Goal: Task Accomplishment & Management: Manage account settings

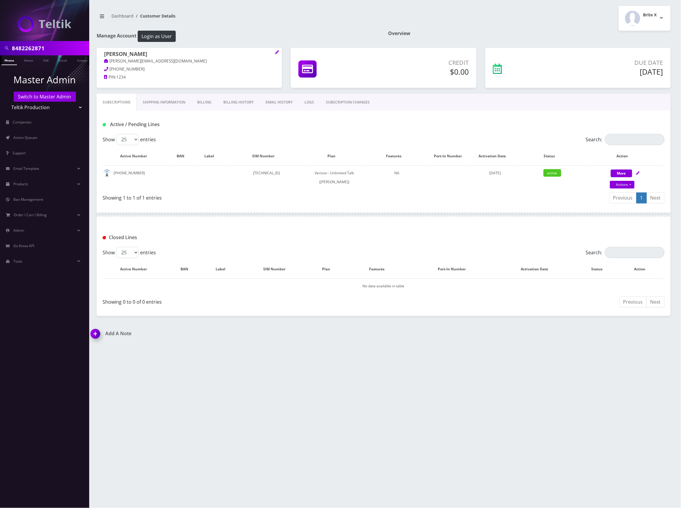
click at [29, 45] on input "8482262871" at bounding box center [50, 48] width 76 height 11
paste input "9148000011798237135"
type input "89148000011798237135"
click at [44, 57] on link "SIM" at bounding box center [45, 60] width 11 height 10
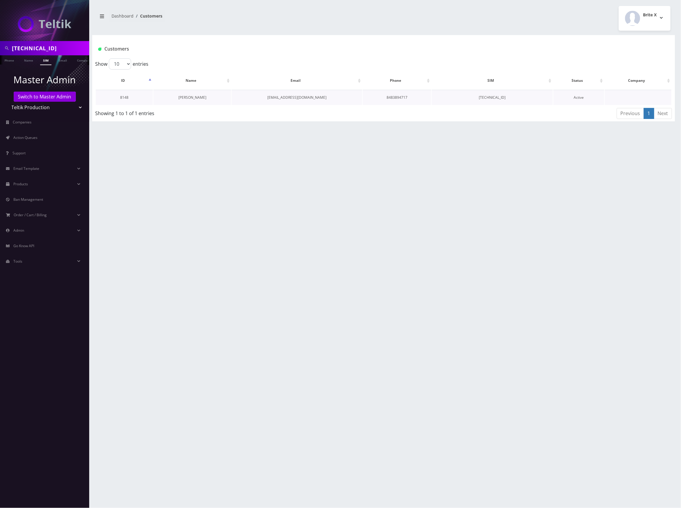
click at [201, 96] on link "Chaya Dohany" at bounding box center [193, 97] width 28 height 5
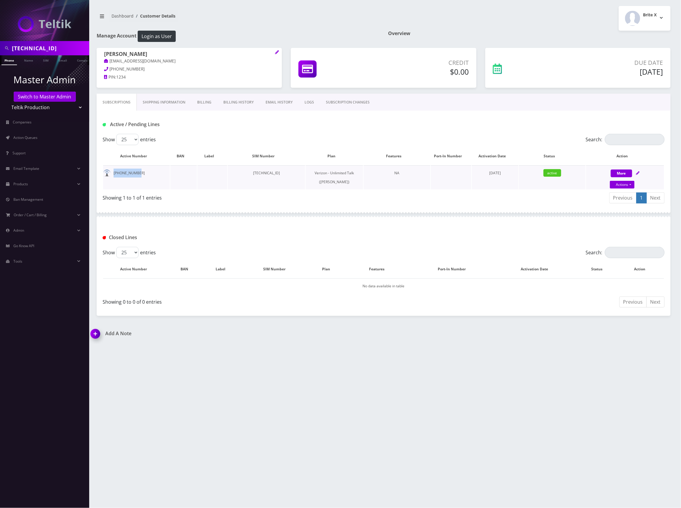
drag, startPoint x: 127, startPoint y: 174, endPoint x: 112, endPoint y: 175, distance: 14.3
click at [112, 175] on td "848-389-4717" at bounding box center [136, 177] width 67 height 24
copy td "848-389-4717"
drag, startPoint x: 635, startPoint y: 172, endPoint x: 639, endPoint y: 172, distance: 4.5
click at [638, 172] on div "More Actions Suspend Close Get Usage Swap Sim Confirm" at bounding box center [625, 178] width 78 height 18
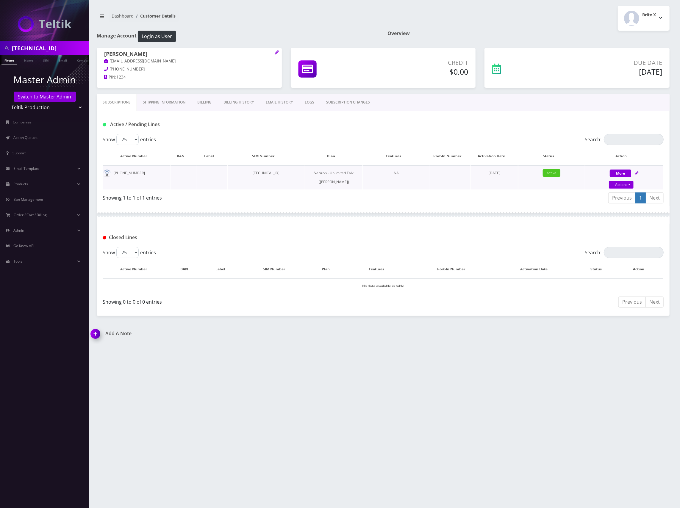
select select "459"
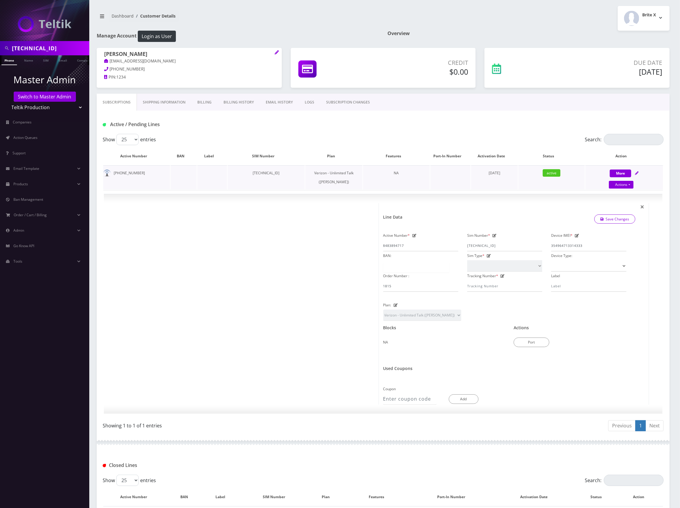
click at [639, 172] on div "More Actions Suspend Close Get Usage Swap Sim Confirm" at bounding box center [624, 178] width 78 height 18
select select "459"
click at [43, 49] on input "89148000011798237135" at bounding box center [50, 48] width 76 height 11
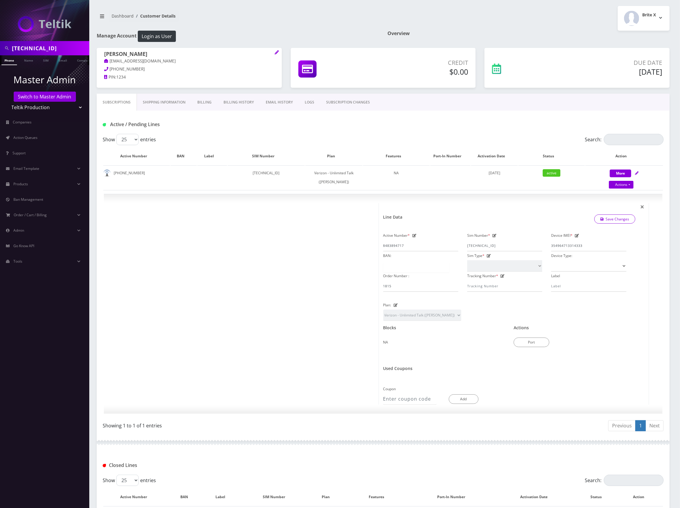
paste input "40972"
type input "89148000011798240972"
click at [43, 60] on link "SIM" at bounding box center [45, 60] width 11 height 10
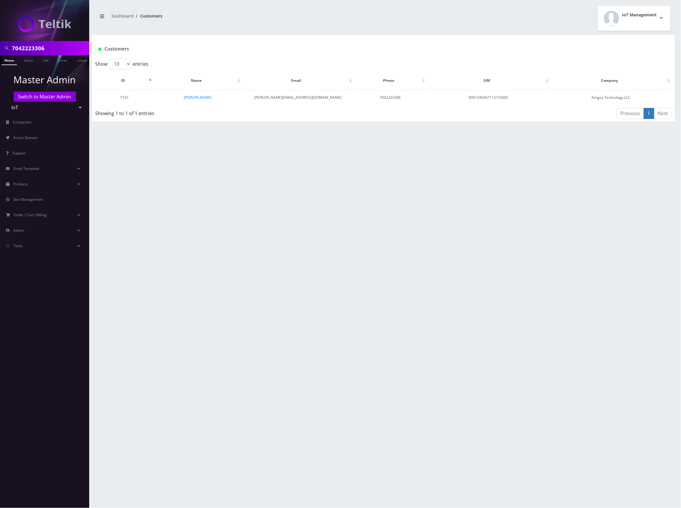
click at [31, 49] on input "7042223306" at bounding box center [50, 48] width 76 height 11
click at [199, 98] on link "[PERSON_NAME]" at bounding box center [197, 97] width 28 height 5
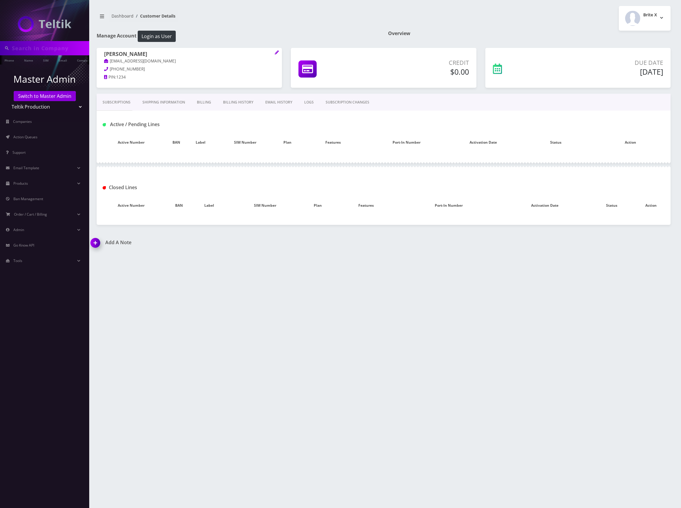
type input "89148000011798240972"
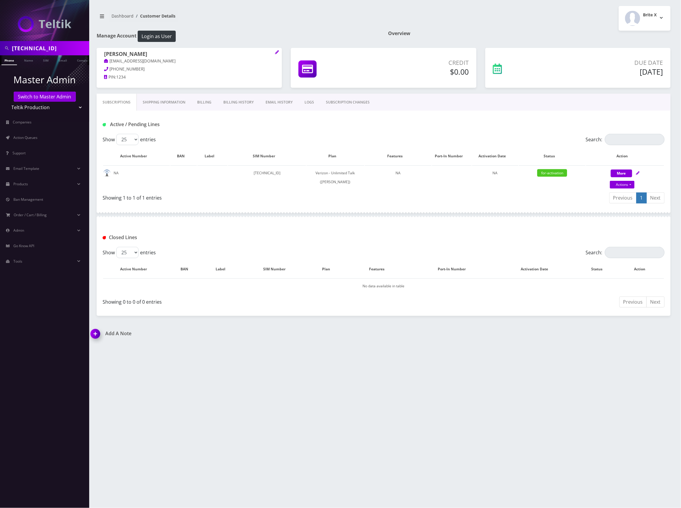
click at [244, 103] on link "Billing History" at bounding box center [238, 102] width 42 height 17
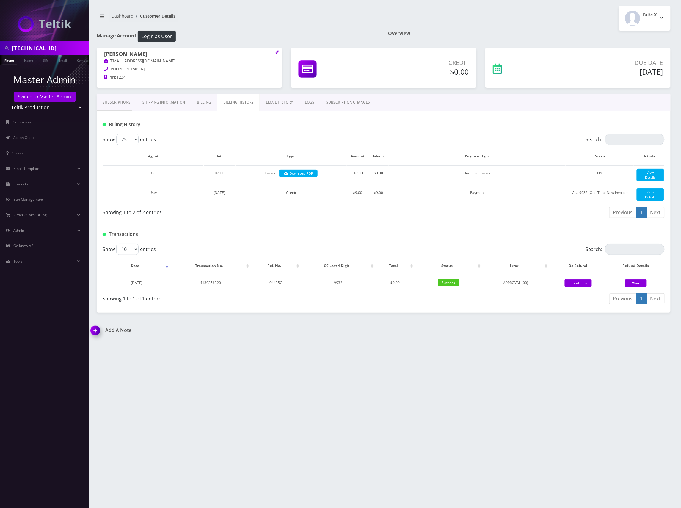
click at [118, 100] on link "Subscriptions" at bounding box center [117, 102] width 40 height 17
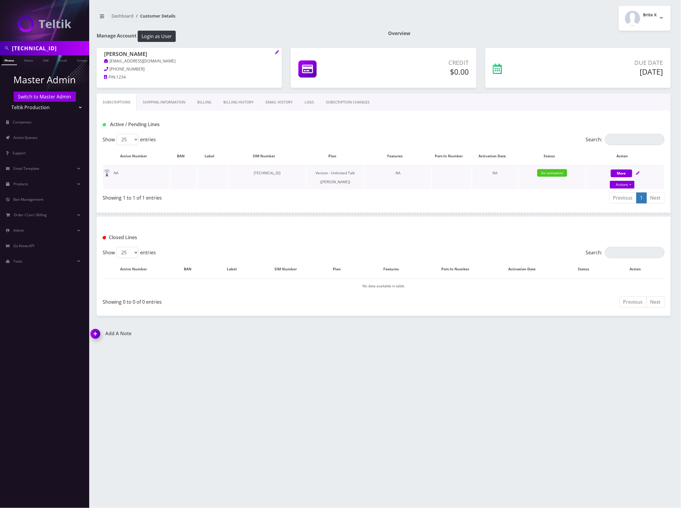
click at [293, 174] on td "89148000011798240972" at bounding box center [267, 177] width 78 height 24
copy td "89148000011798240972"
click at [118, 336] on h1 "Add A Note" at bounding box center [235, 334] width 289 height 6
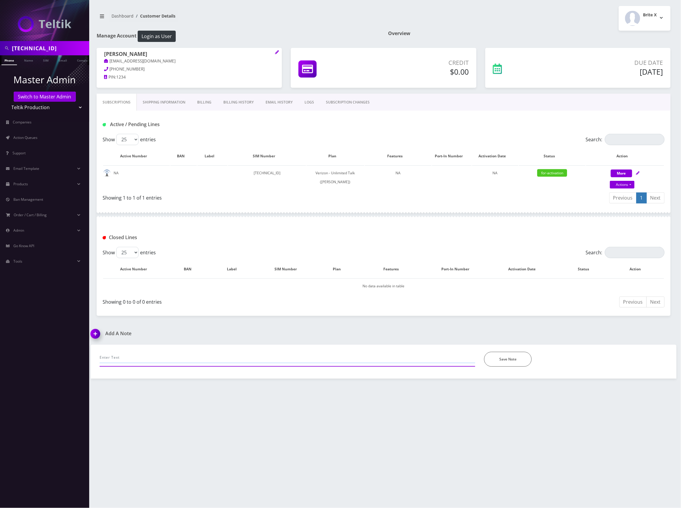
click at [199, 357] on input "text" at bounding box center [288, 357] width 376 height 11
paste input "89148000011798240972"
click at [271, 360] on input "Ani Choma requested to cancel the activation of SIM 89148000011798240972" at bounding box center [288, 357] width 376 height 11
type input "Ani Choma requested to cancel the activation of SIM 89148000011798240972 (IMEI …"
click at [501, 359] on button "Save Note" at bounding box center [508, 359] width 48 height 15
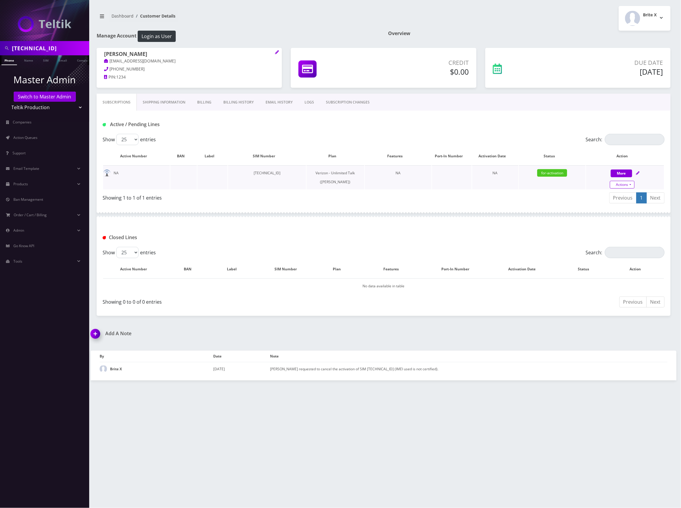
click at [627, 185] on link "Actions" at bounding box center [622, 185] width 25 height 8
select select "459"
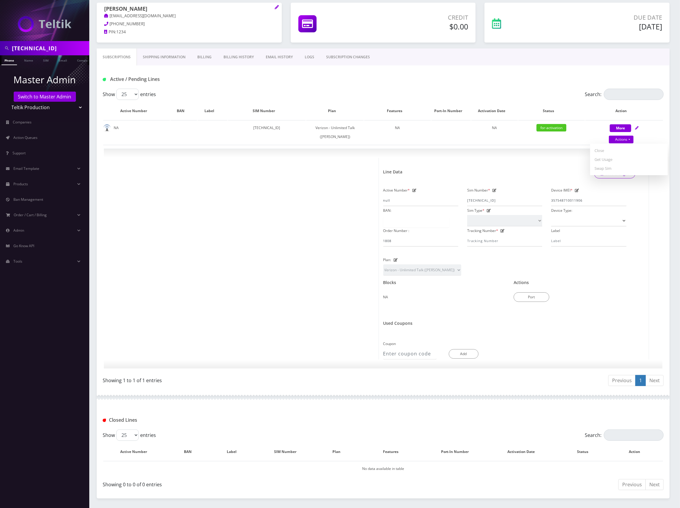
scroll to position [100, 0]
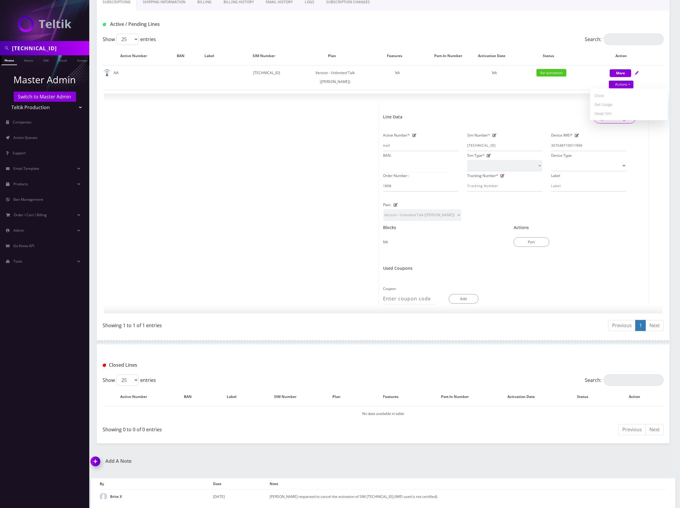
click at [97, 464] on img at bounding box center [97, 464] width 18 height 18
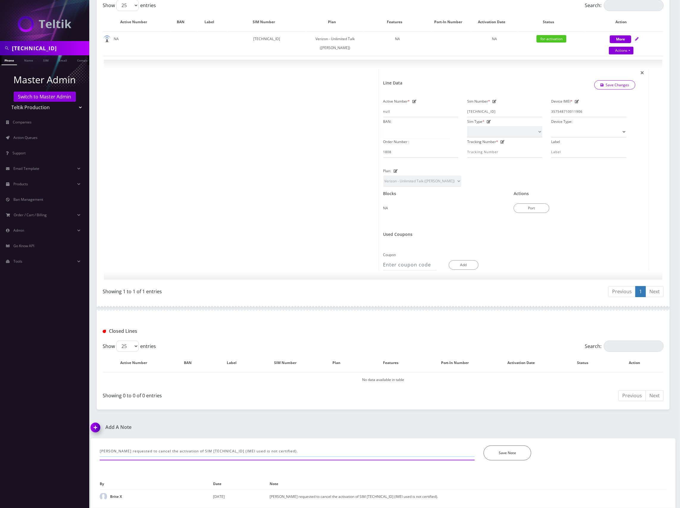
click at [261, 451] on input "Ani Choma requested to cancel the activation of SIM 89148000011798240972 (IMEI …" at bounding box center [287, 451] width 375 height 11
paste input "357548710011906"
click at [305, 450] on input "Ani Choma requested to cancel the activation of SIM 89148000011798240972 (IMEI …" at bounding box center [287, 451] width 375 height 11
type input "Ani Choma requested to cancel the activation of SIM 89148000011798240972 (IMEI …"
click at [500, 452] on button "Save Note" at bounding box center [507, 453] width 48 height 15
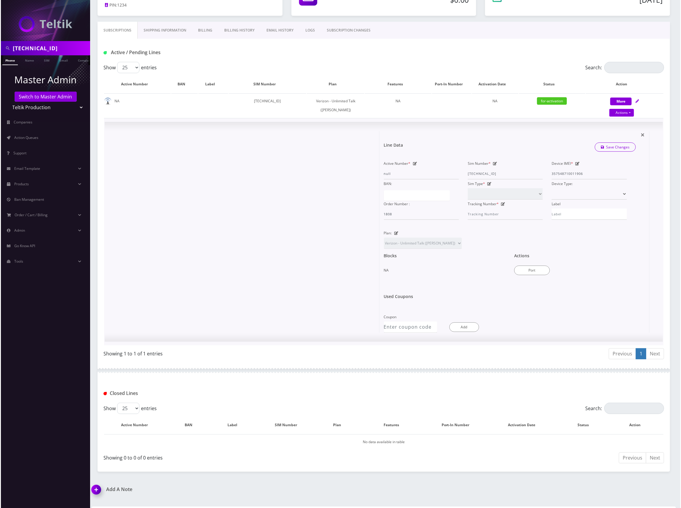
scroll to position [0, 0]
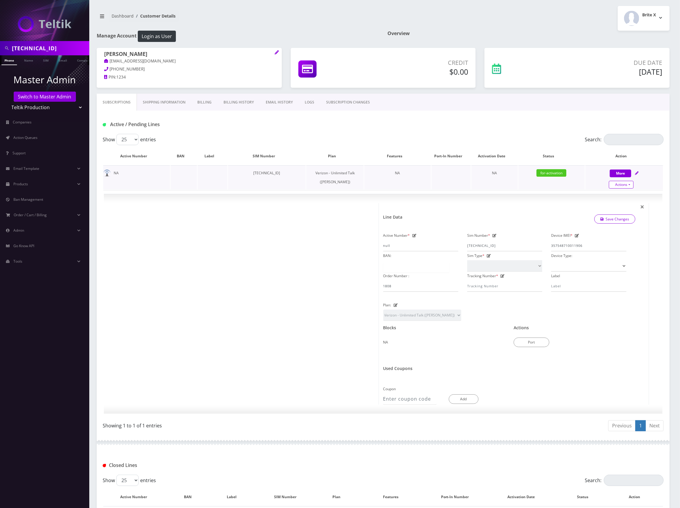
click at [627, 184] on link "Actions" at bounding box center [621, 185] width 25 height 8
click at [627, 173] on button "More" at bounding box center [620, 174] width 21 height 8
select select "459"
click at [627, 173] on button "More" at bounding box center [620, 174] width 21 height 8
select select "459"
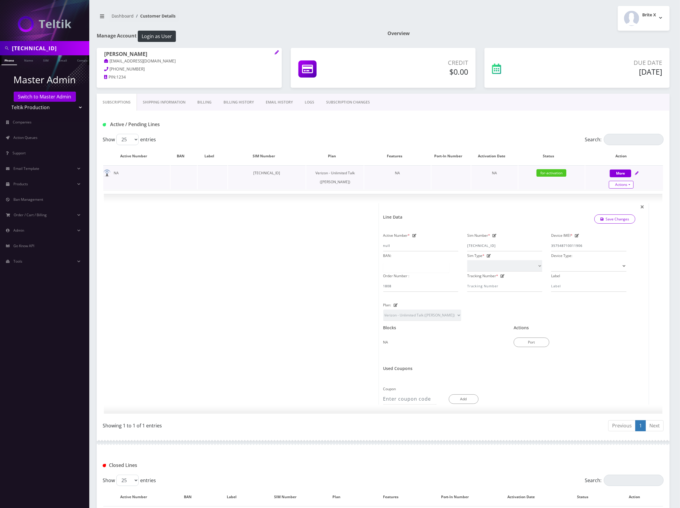
click at [625, 186] on link "Actions" at bounding box center [621, 185] width 25 height 8
click at [608, 195] on link "Close" at bounding box center [629, 195] width 78 height 9
type input "[DATE]"
select select "459"
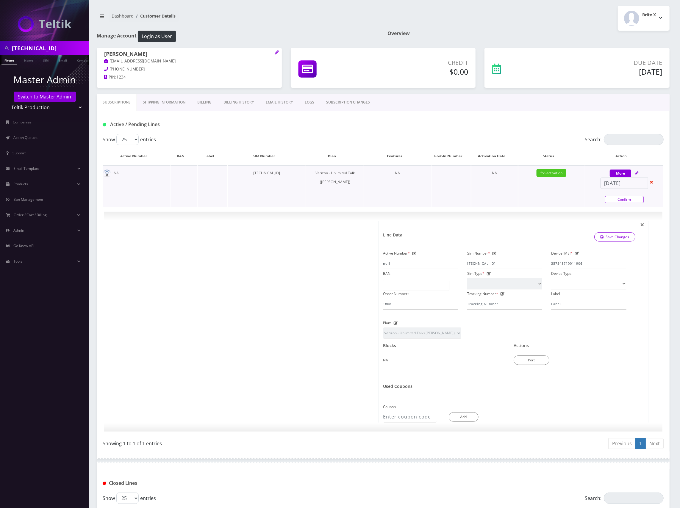
click at [627, 198] on link "Confirm" at bounding box center [624, 199] width 39 height 7
select select "459"
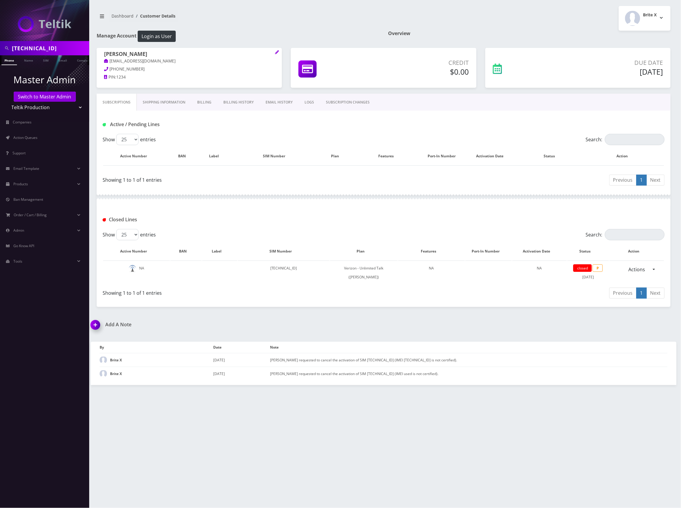
click at [55, 44] on input "89148000011798240972" at bounding box center [50, 48] width 76 height 11
paste input "732691713"
type input "7326917132"
click at [7, 60] on link "Phone" at bounding box center [8, 60] width 15 height 10
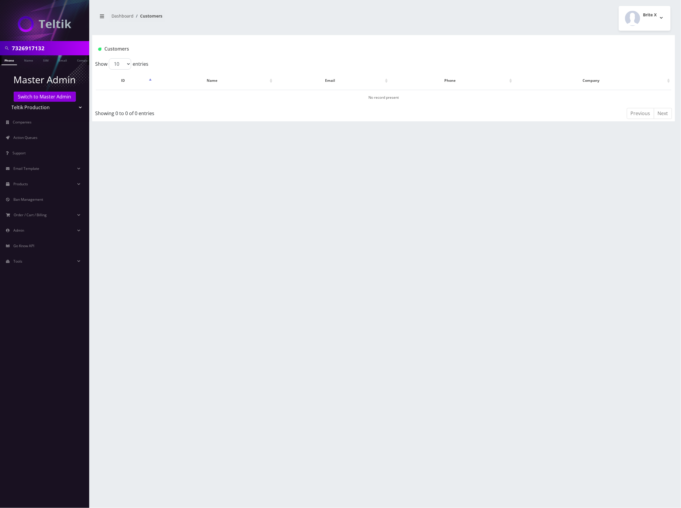
click at [23, 50] on input "7326917132" at bounding box center [50, 48] width 76 height 11
paste input "[TECHNICAL_ID]"
type input "[TECHNICAL_ID]"
click at [47, 59] on link "SIM" at bounding box center [45, 60] width 11 height 10
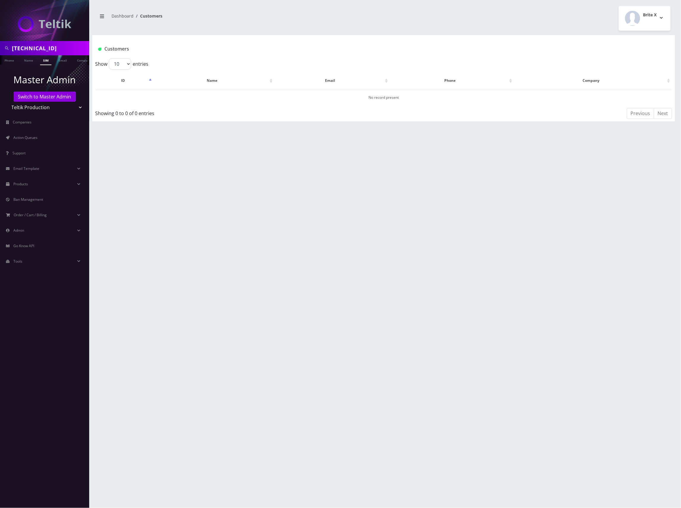
click at [43, 60] on link "SIM" at bounding box center [45, 60] width 11 height 10
click at [32, 138] on span "Action Queues" at bounding box center [25, 137] width 24 height 5
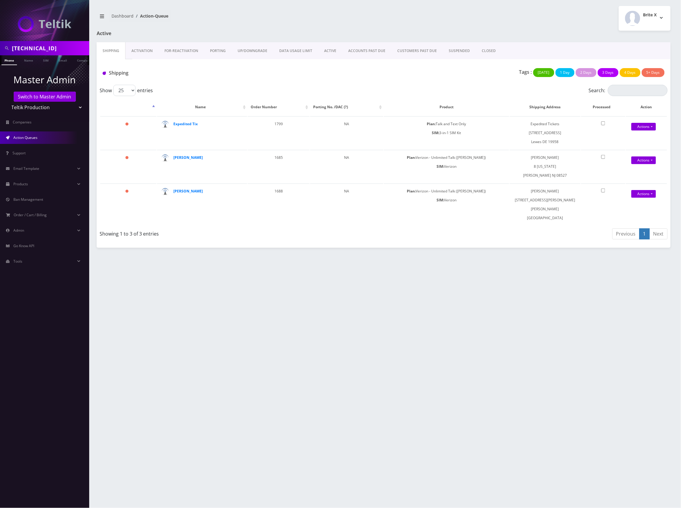
click at [150, 51] on link "Activation" at bounding box center [142, 50] width 33 height 17
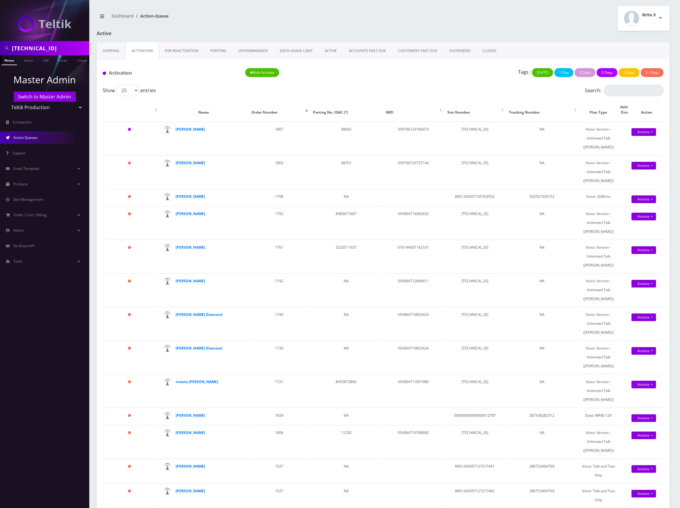
click at [419, 76] on div "Tags : Today 1 Day 2 Days 3 Days 4 Days 5+ Days" at bounding box center [525, 74] width 285 height 12
click at [361, 80] on div "Bulk Activate" at bounding box center [312, 74] width 143 height 12
click at [619, 96] on input "Search:" at bounding box center [634, 90] width 60 height 11
paste input "7326917132"
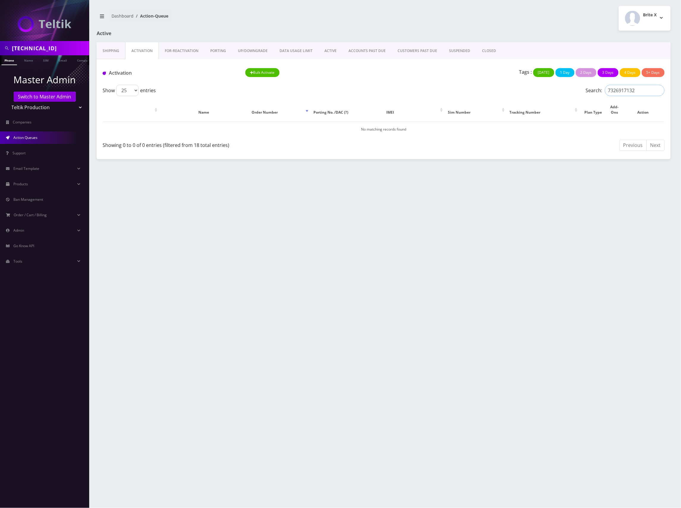
click at [624, 94] on input "7326917132" at bounding box center [635, 90] width 60 height 11
paste input "89148000010120540463"
click at [621, 90] on input "89148000010120540463" at bounding box center [635, 90] width 60 height 11
click at [622, 90] on input "89148000010120540463" at bounding box center [635, 90] width 60 height 11
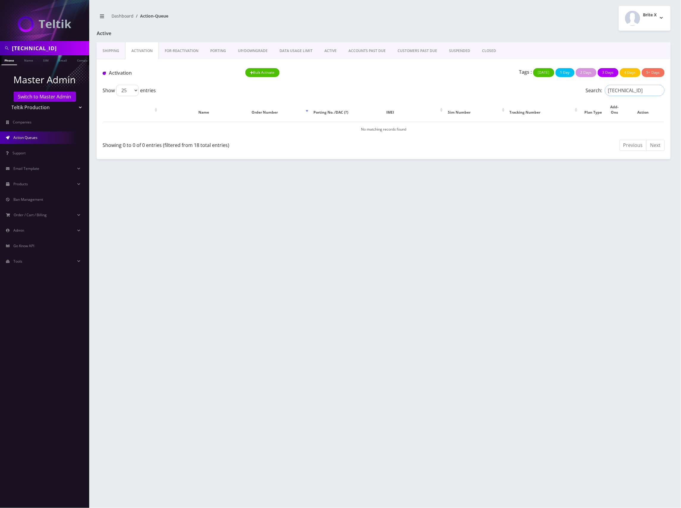
paste input "1798237101"
type input "89148000011798237101"
click at [218, 53] on link "PORTING" at bounding box center [218, 50] width 28 height 17
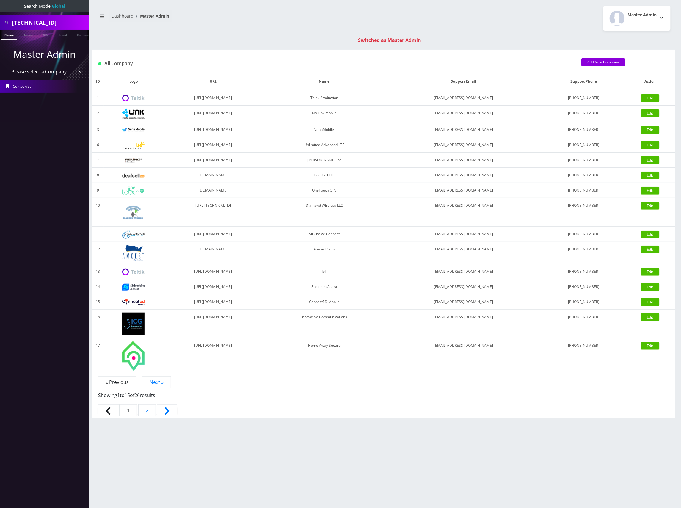
click at [45, 23] on input "[TECHNICAL_ID]" at bounding box center [50, 22] width 76 height 11
paste input "7326917132"
type input "7326917132"
click at [10, 35] on link "Phone" at bounding box center [8, 35] width 15 height 10
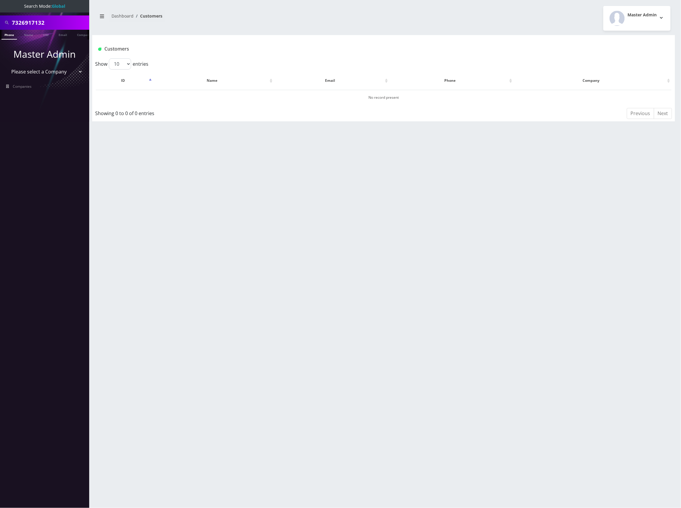
drag, startPoint x: 61, startPoint y: 21, endPoint x: 14, endPoint y: 21, distance: 47.0
click at [0, 17] on html "Search Mode: Global 7326917132 Phone Name SIM Email Company Customer Master Adm…" at bounding box center [340, 254] width 681 height 508
paste input "848-226-2871"
type input "848-226-2871"
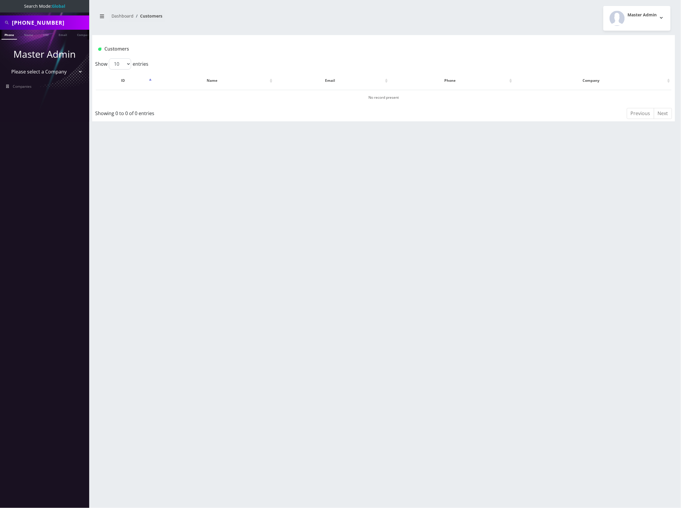
click at [36, 21] on input "[PHONE_NUMBER]" at bounding box center [50, 22] width 76 height 11
type input "8482262871"
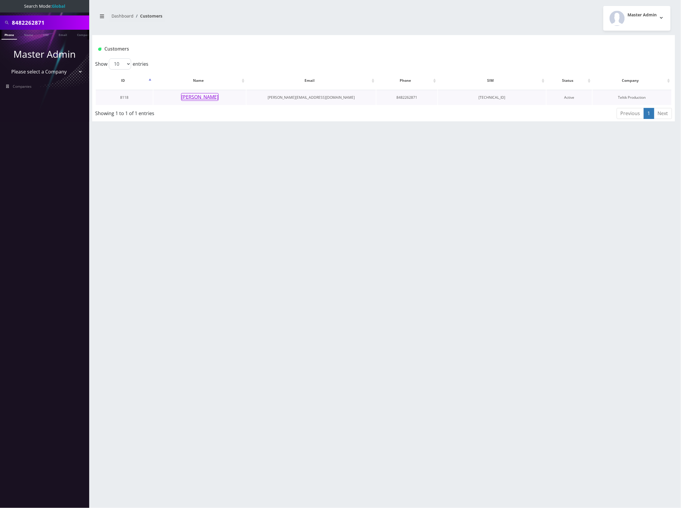
click at [211, 97] on button "[PERSON_NAME]" at bounding box center [199, 97] width 37 height 8
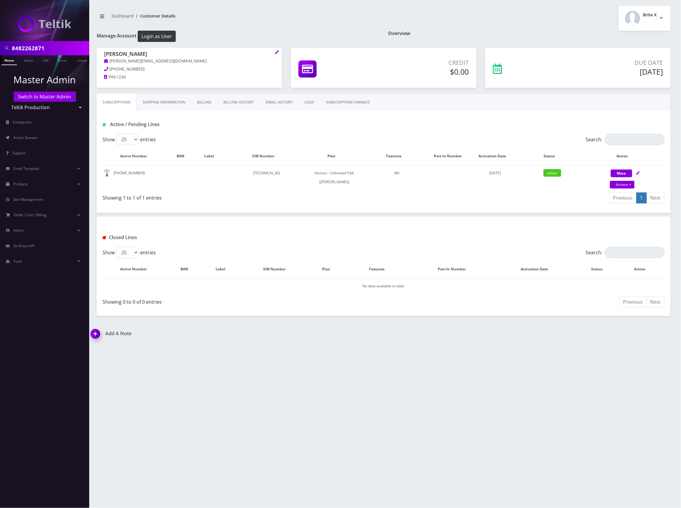
click at [122, 335] on h1 "Add A Note" at bounding box center [235, 334] width 289 height 6
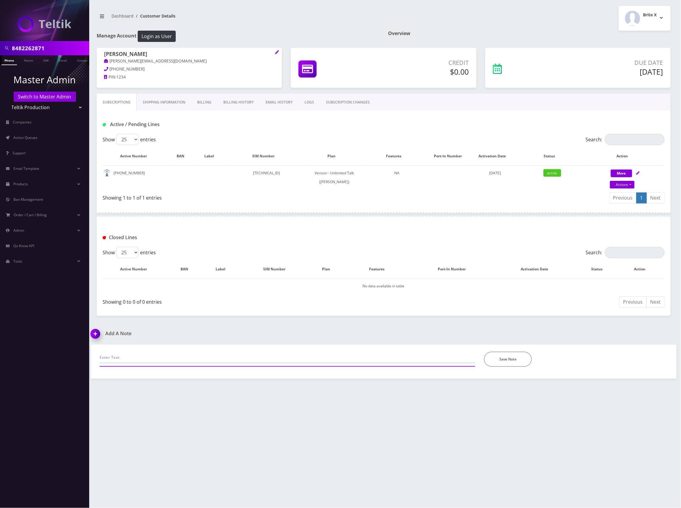
click at [168, 355] on input "text" at bounding box center [288, 357] width 376 height 11
click at [214, 359] on input "[PERSON_NAME] requested to close the line 8482262871" at bounding box center [288, 357] width 376 height 11
click at [265, 355] on input "[PERSON_NAME] requested to close the line 8482262871 which is on hotline status" at bounding box center [288, 357] width 376 height 11
paste input "due to the use of a prohibited device"
click at [329, 356] on input "[PERSON_NAME] requested to close the line 8482262871 which is on hotline status…" at bounding box center [288, 357] width 376 height 11
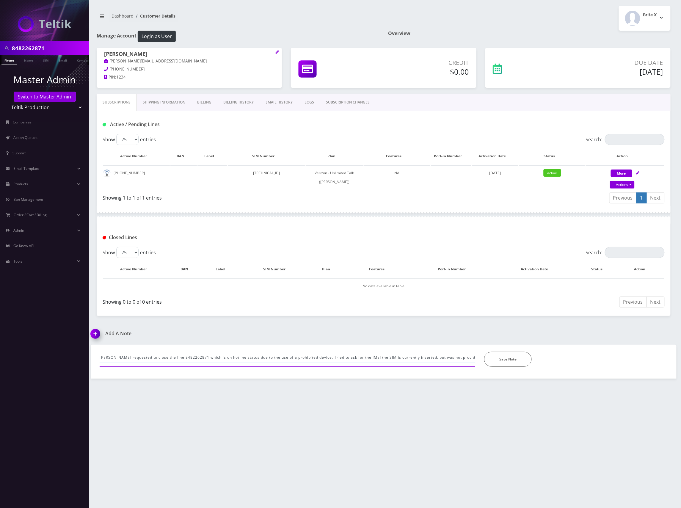
drag, startPoint x: 474, startPoint y: 358, endPoint x: 93, endPoint y: 370, distance: 381.0
click at [93, 370] on div "[PERSON_NAME] requested to close the line 8482262871 which is on hotline status…" at bounding box center [384, 362] width 586 height 34
click at [327, 361] on input "[PERSON_NAME] requested to close the line 8482262871 which is on hotline status…" at bounding box center [288, 357] width 376 height 11
drag, startPoint x: 325, startPoint y: 356, endPoint x: 541, endPoint y: 354, distance: 215.7
click at [541, 354] on div "[PERSON_NAME] requested to close the line 8482262871 which is on hotline status…" at bounding box center [383, 359] width 577 height 15
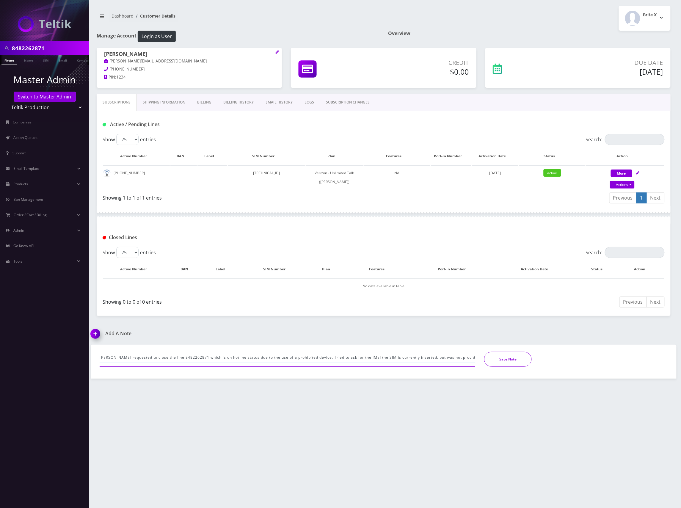
paste input "An attempt was made to obtain the IMEI of the device where the SIM is currently…"
drag, startPoint x: 326, startPoint y: 358, endPoint x: 6, endPoint y: 359, distance: 320.1
click at [6, 359] on div "8482262871 Phone Name SIM Email Company Customer Master Admin Switch to Master …" at bounding box center [340, 254] width 681 height 508
click at [228, 358] on input "[PERSON_NAME] requested to close the line 8482262871 which is on hotline status…" at bounding box center [288, 357] width 376 height 11
click at [273, 356] on input "[PERSON_NAME] requested to close the line 8482262871 which is on hotline status…" at bounding box center [288, 357] width 376 height 11
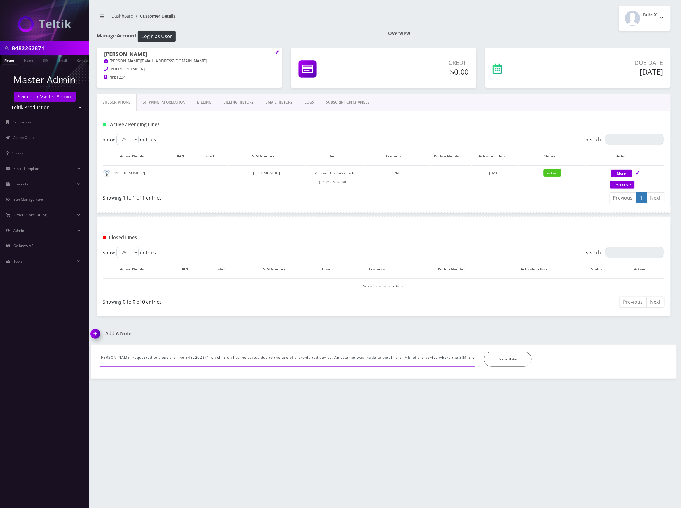
click at [307, 356] on input "[PERSON_NAME] requested to close the line 8482262871 which is on hotline status…" at bounding box center [288, 357] width 376 height 11
click at [328, 357] on input "[PERSON_NAME] requested to close the line 8482262871 which is on hotline status…" at bounding box center [288, 357] width 376 height 11
type input "[PERSON_NAME] requested to close the line 8482262871 which is on hotline status…"
click at [507, 358] on button "Save Note" at bounding box center [508, 359] width 48 height 15
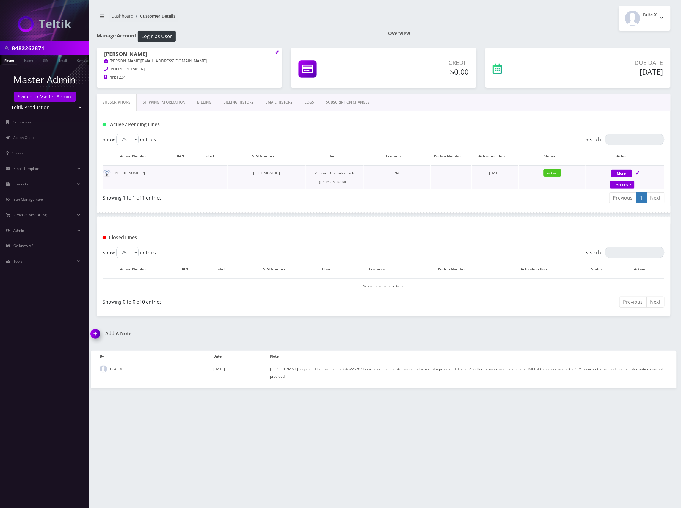
click at [638, 172] on icon at bounding box center [638, 173] width 4 height 4
select select "459"
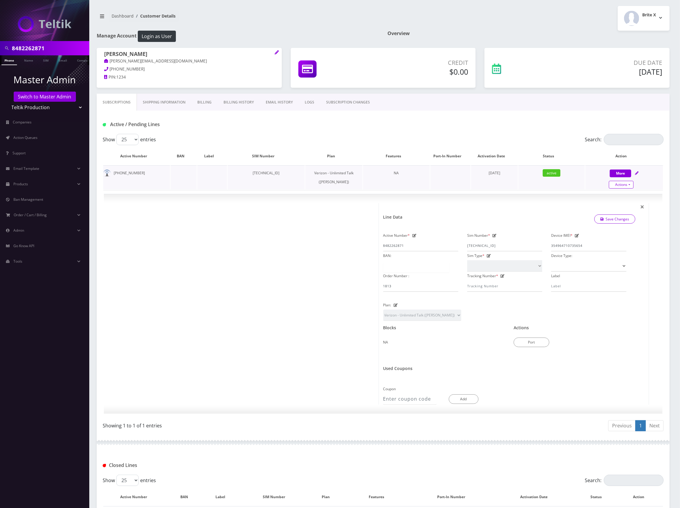
click at [630, 183] on link "Actions" at bounding box center [621, 185] width 25 height 8
select select "459"
click at [606, 197] on link "Close" at bounding box center [629, 195] width 78 height 9
type input "[DATE]"
select select "459"
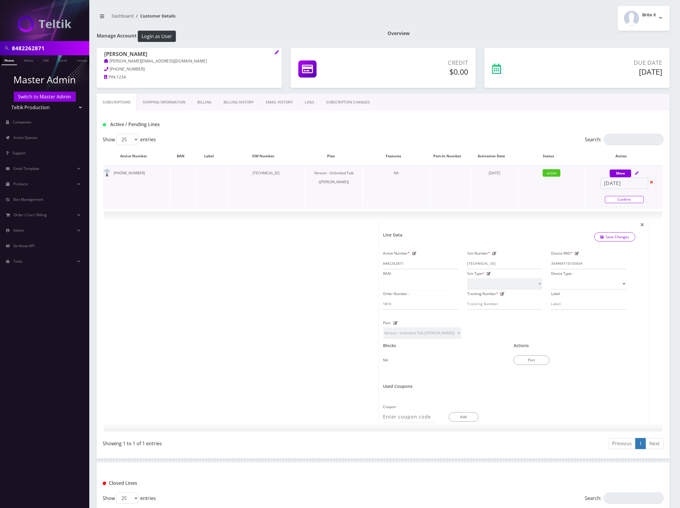
click at [627, 198] on link "Confirm" at bounding box center [624, 199] width 39 height 7
select select "459"
